Goal: Task Accomplishment & Management: Manage account settings

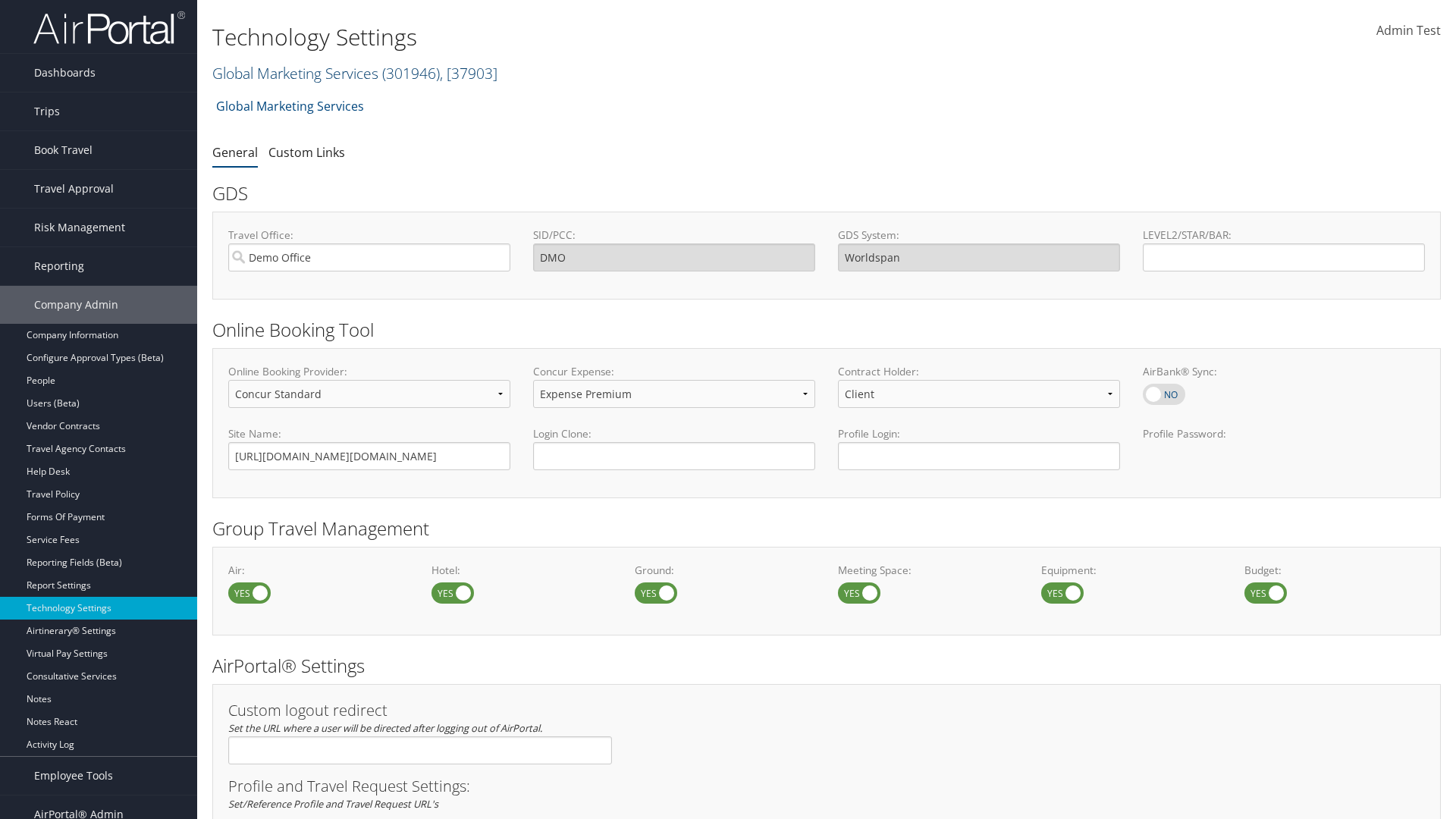
click at [293, 72] on link "Global Marketing Services ( 301946 ) , [ 37903 ]" at bounding box center [355, 73] width 285 height 21
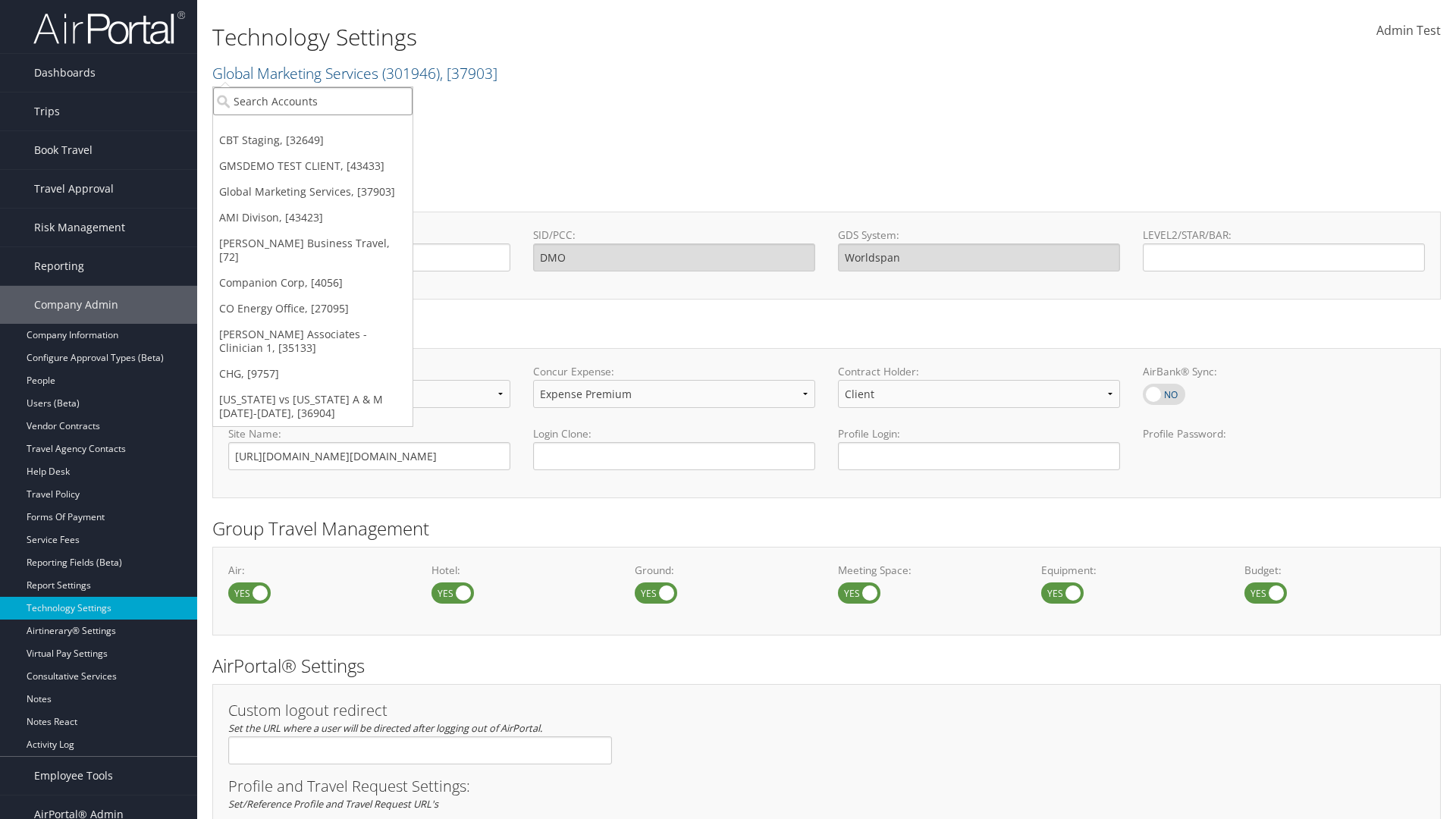
click at [312, 101] on input "search" at bounding box center [312, 100] width 199 height 28
type input "GMSDEMO TEST CLIENT"
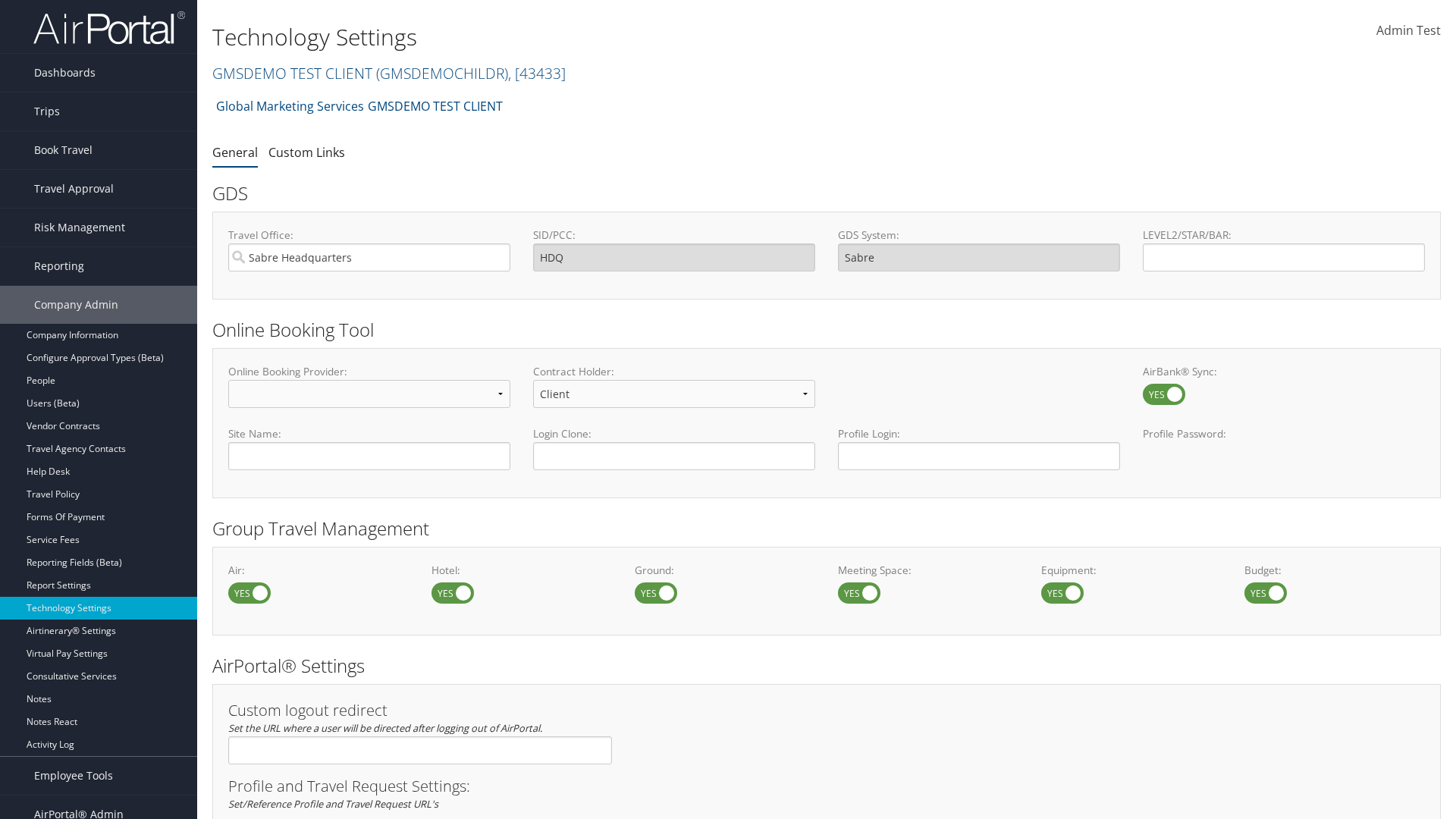
scroll to position [513, 0]
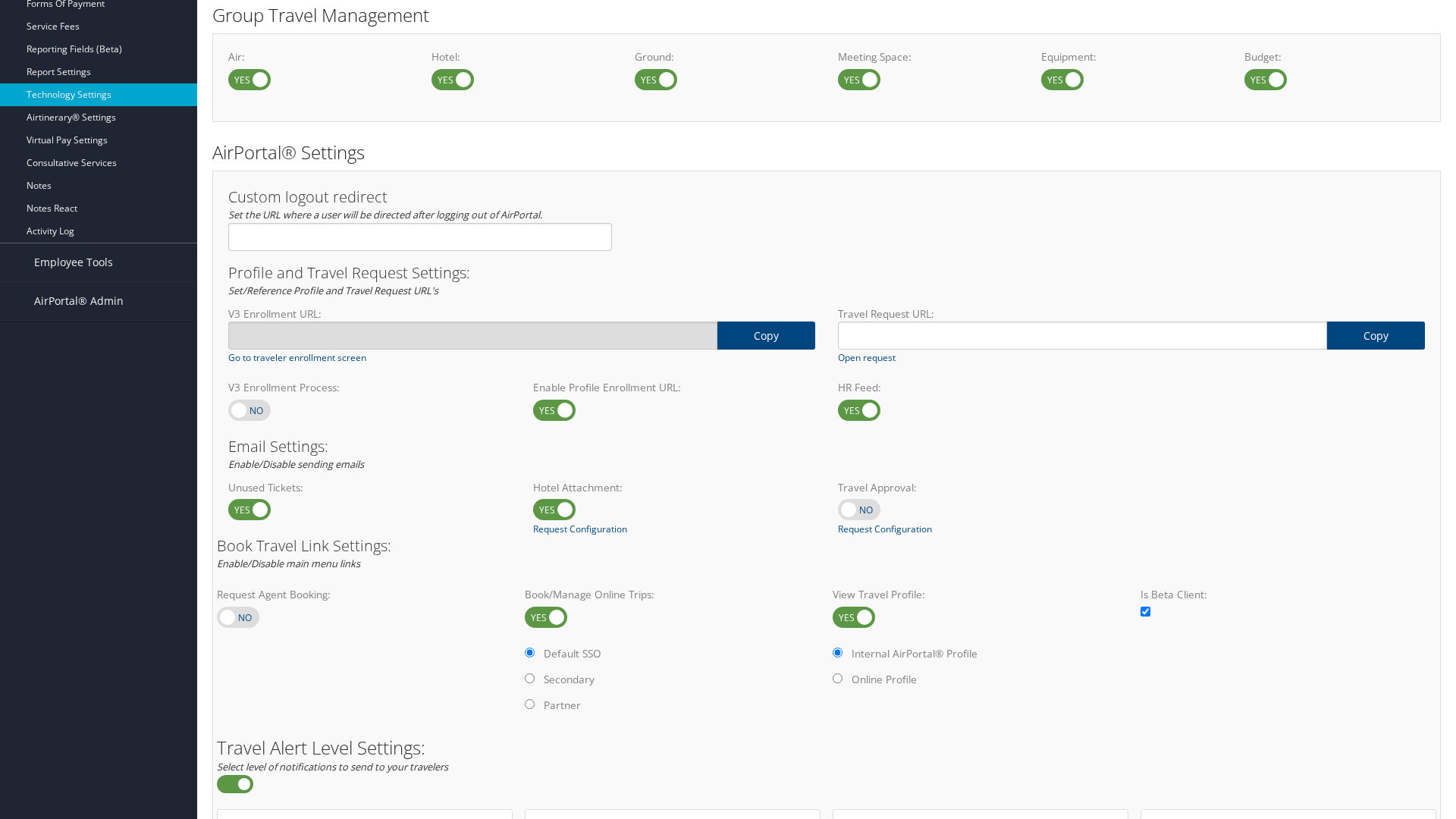
click at [249, 410] on label at bounding box center [249, 410] width 42 height 22
click at [245, 410] on input "checkbox" at bounding box center [241, 411] width 10 height 10
checkbox input "true"
type input "https://staging-airportal.cbtat.com/enroll/301946"
click at [249, 410] on label at bounding box center [249, 410] width 42 height 22
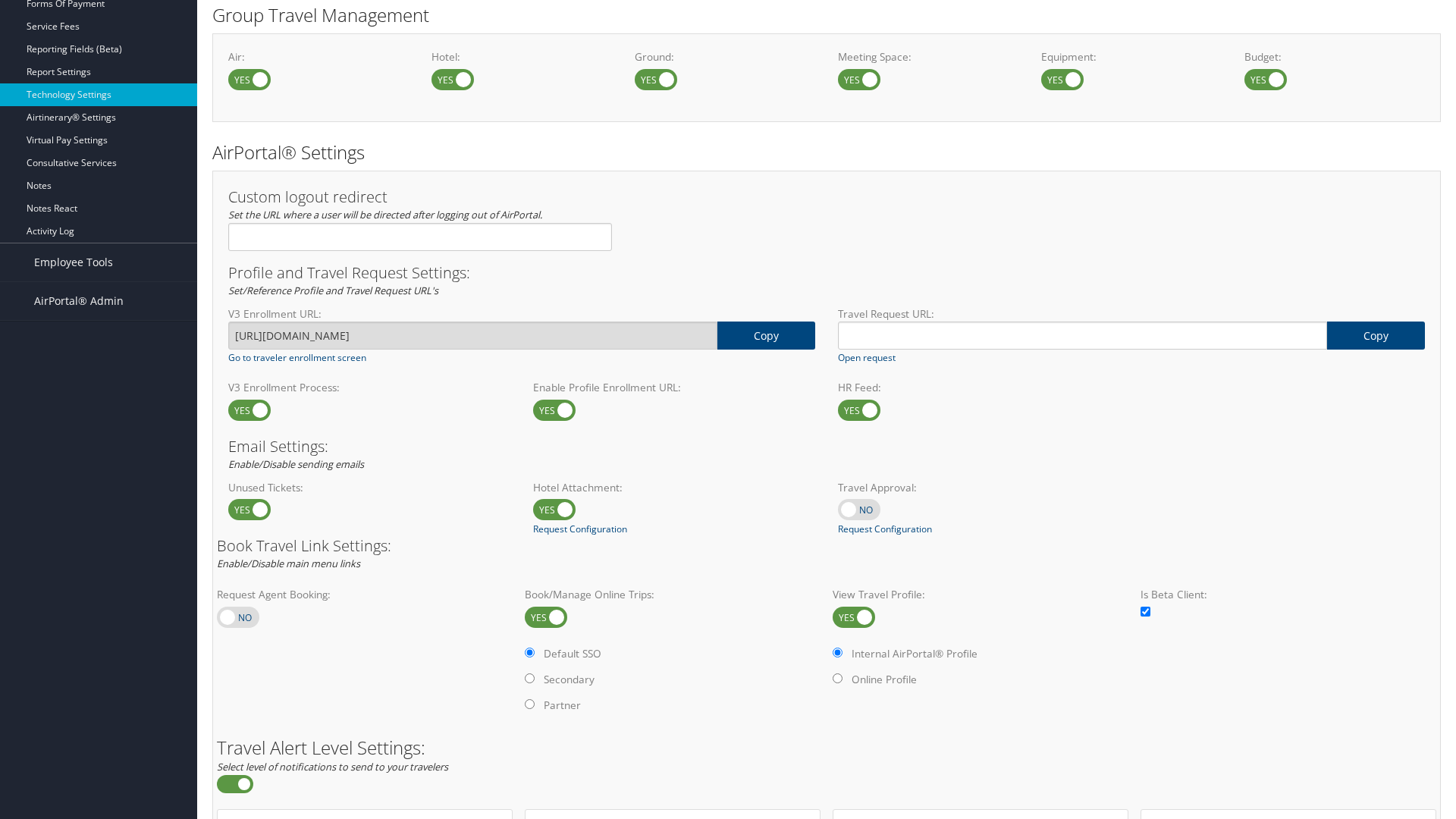
click at [245, 410] on input "checkbox" at bounding box center [241, 411] width 10 height 10
checkbox input "false"
